Goal: Information Seeking & Learning: Learn about a topic

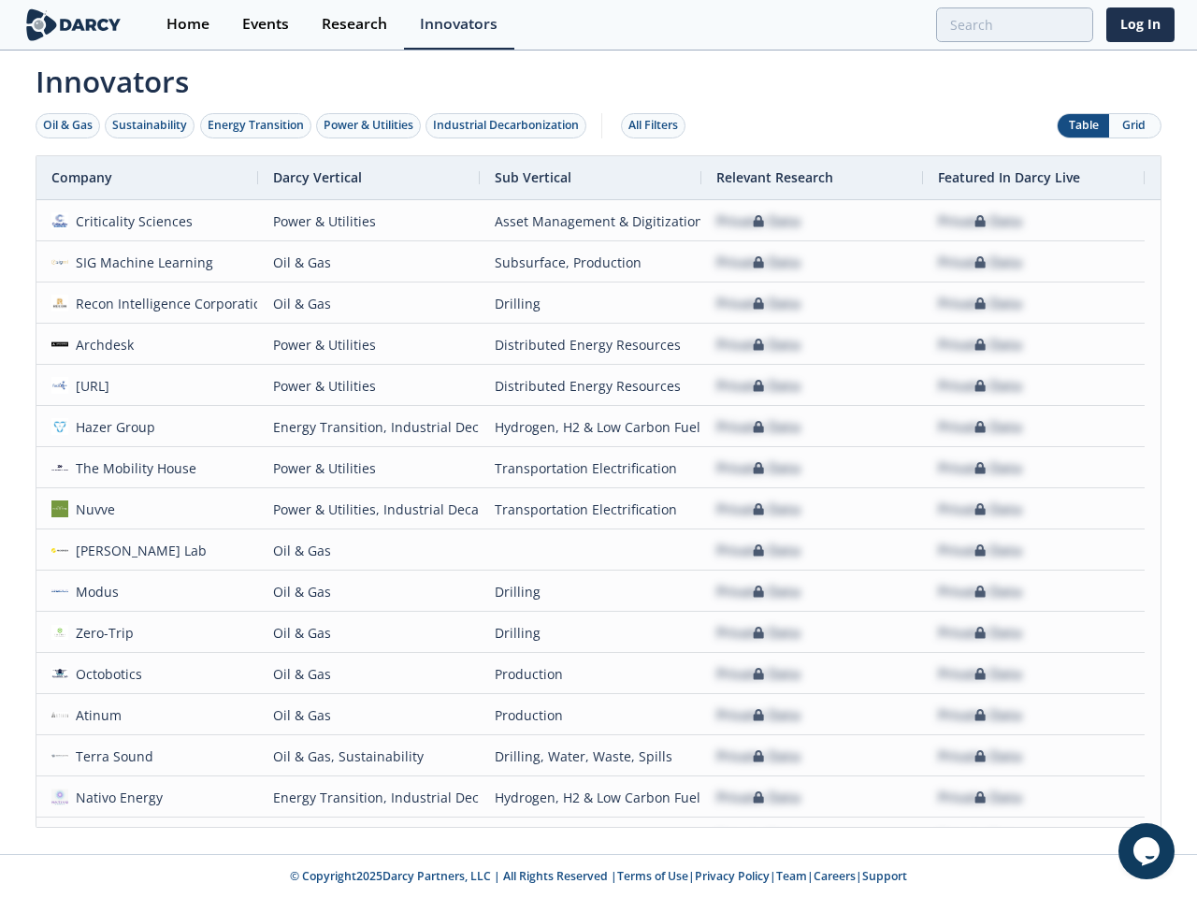
click at [68, 125] on div "Oil & Gas" at bounding box center [68, 125] width 50 height 17
click at [151, 125] on div "Sustainability" at bounding box center [149, 125] width 75 height 17
click at [256, 125] on div "Energy Transition" at bounding box center [256, 125] width 96 height 17
click at [370, 125] on div "Power & Utilities" at bounding box center [369, 125] width 90 height 17
click at [510, 125] on div "Industrial Decarbonization" at bounding box center [506, 125] width 146 height 17
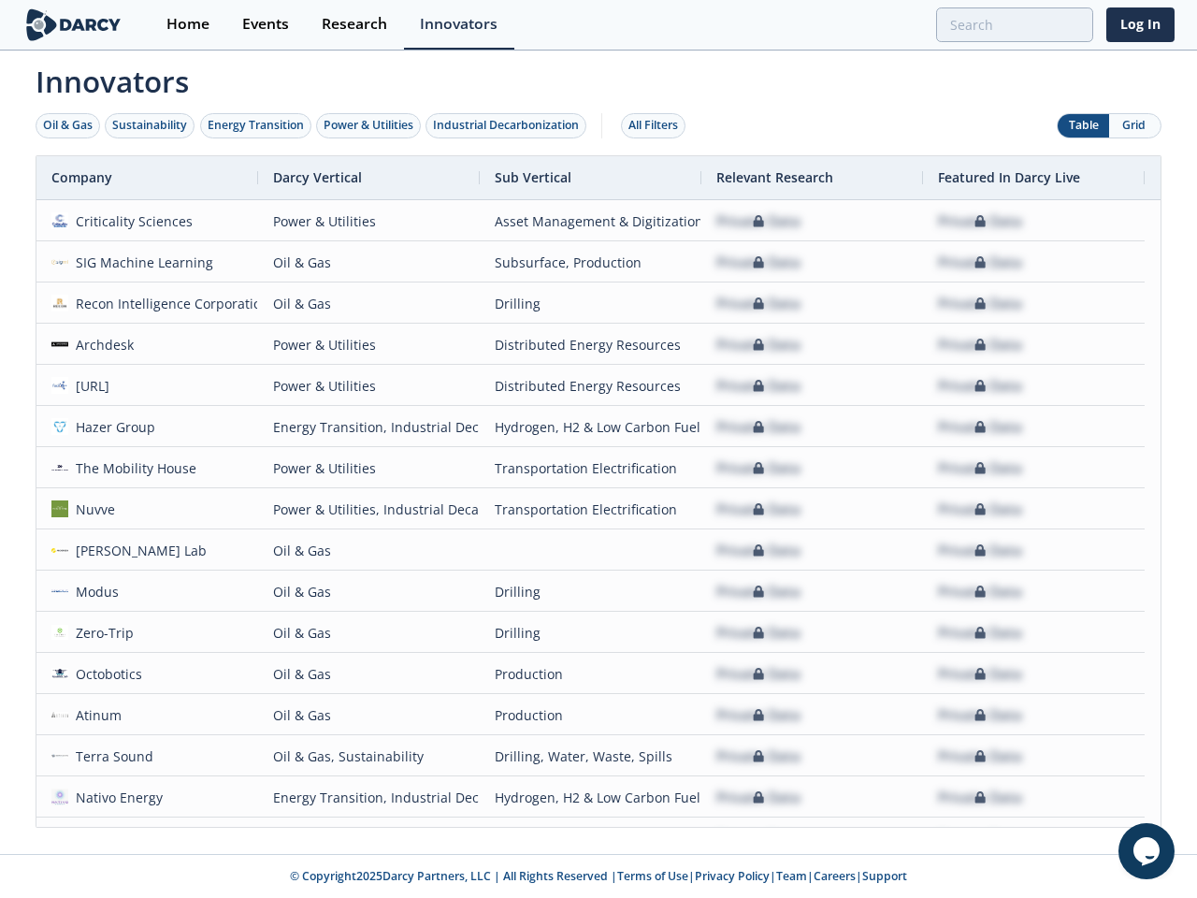
click at [658, 125] on div "All Filters" at bounding box center [653, 125] width 50 height 17
